Goal: Task Accomplishment & Management: Use online tool/utility

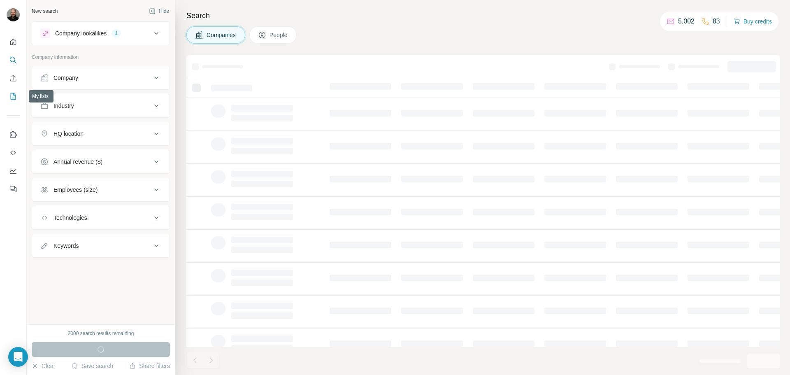
click at [12, 96] on icon "My lists" at bounding box center [13, 96] width 8 height 8
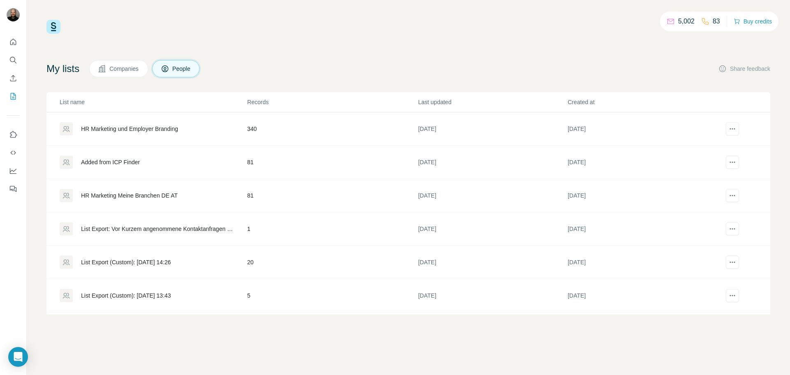
click at [148, 131] on div "HR Marketing und Employer Branding" at bounding box center [129, 129] width 97 height 8
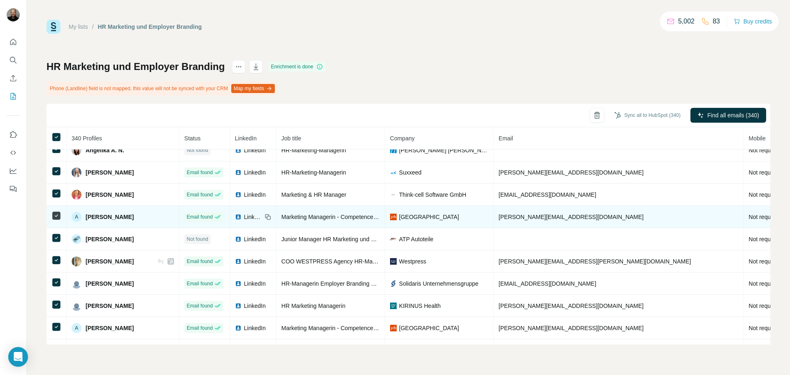
scroll to position [329, 0]
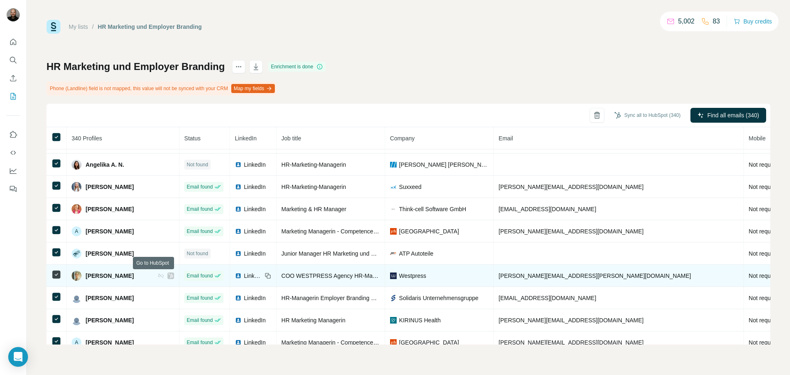
click at [168, 276] on icon at bounding box center [170, 275] width 5 height 7
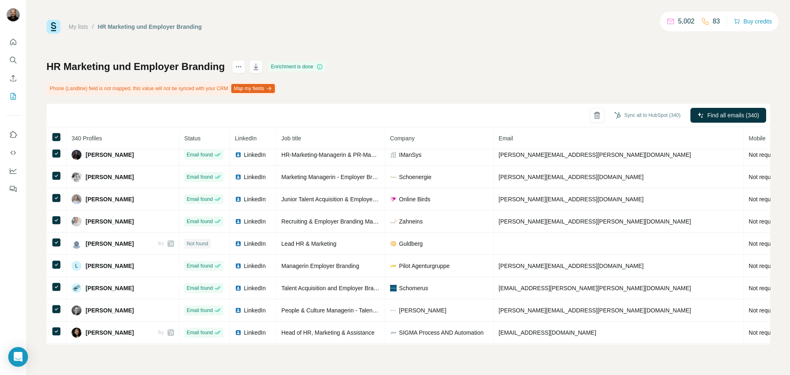
scroll to position [4252, 0]
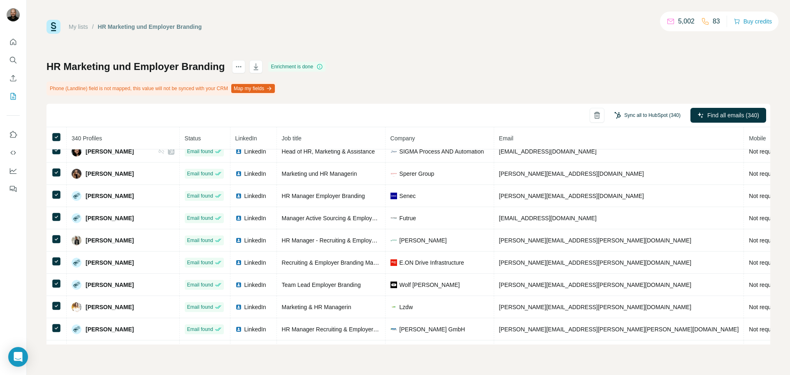
click at [646, 117] on button "Sync all to HubSpot (340)" at bounding box center [647, 115] width 78 height 12
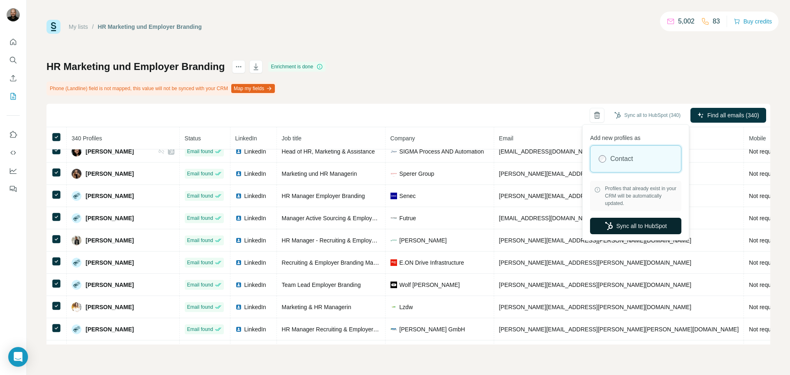
click at [623, 226] on button "Sync all to HubSpot" at bounding box center [635, 226] width 91 height 16
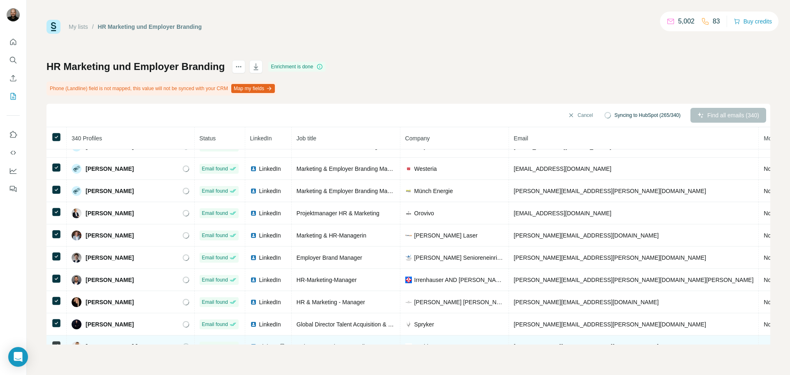
scroll to position [3841, 0]
